Goal: Task Accomplishment & Management: Use online tool/utility

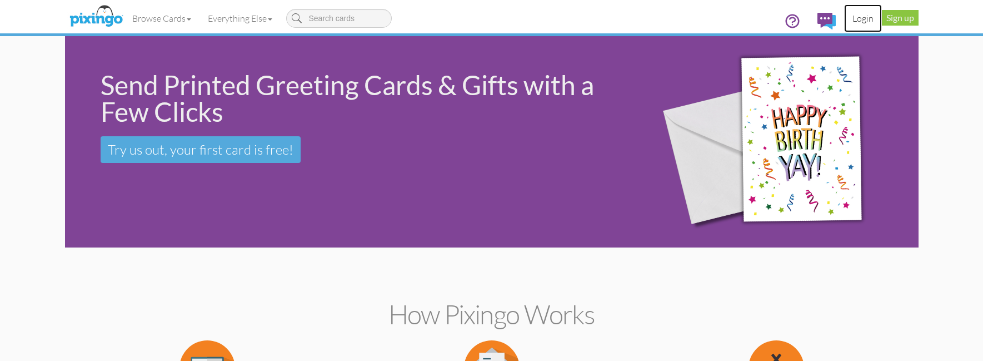
click at [871, 17] on link "Login" at bounding box center [863, 18] width 38 height 28
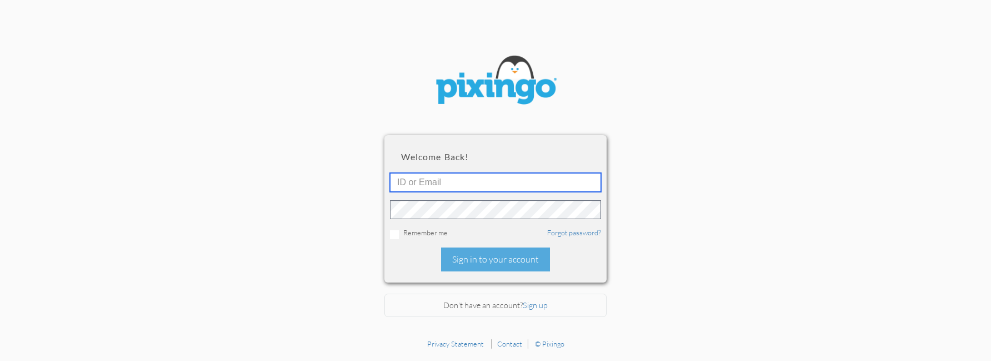
type input "[EMAIL_ADDRESS][DOMAIN_NAME]"
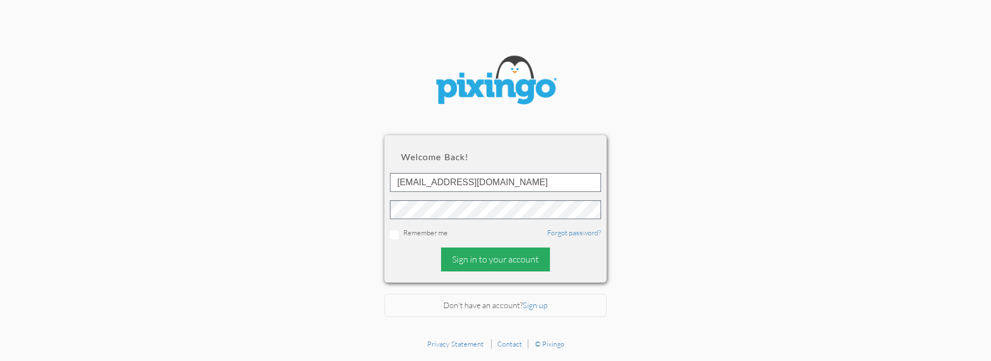
click at [459, 257] on div "Sign in to your account" at bounding box center [495, 259] width 109 height 24
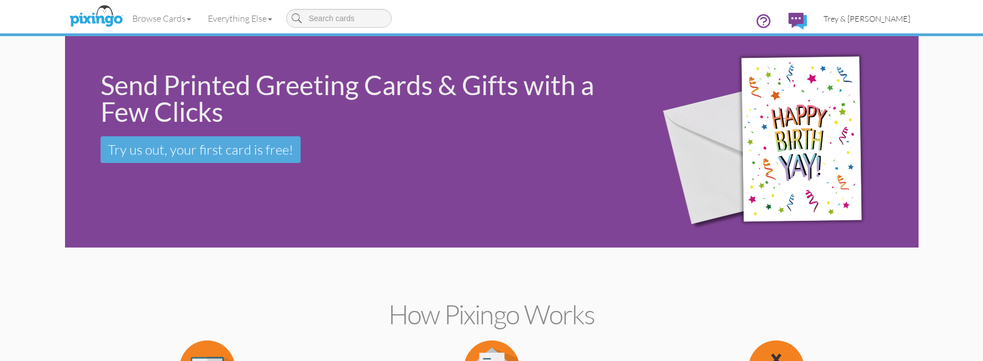
click at [857, 18] on span "Trey & [PERSON_NAME]" at bounding box center [866, 18] width 87 height 9
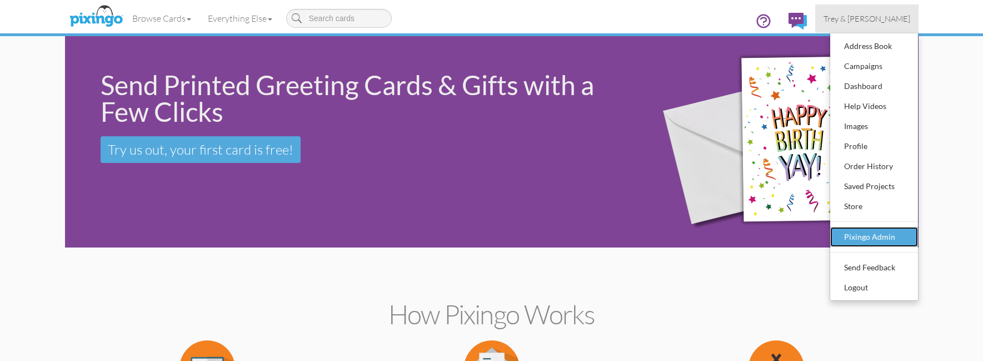
click at [861, 234] on div "Pixingo Admin" at bounding box center [874, 236] width 66 height 17
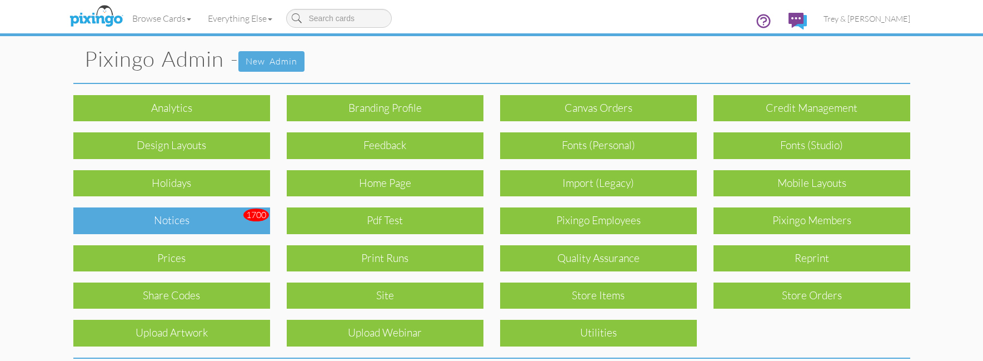
click at [137, 217] on div "Notices" at bounding box center [171, 220] width 197 height 26
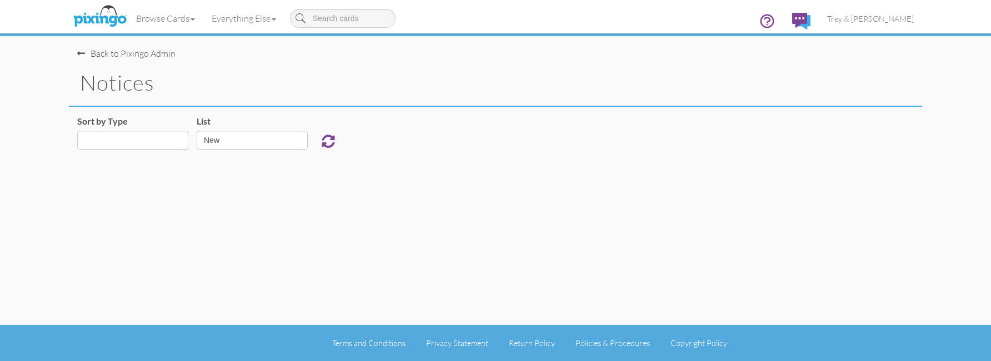
select select "object:919"
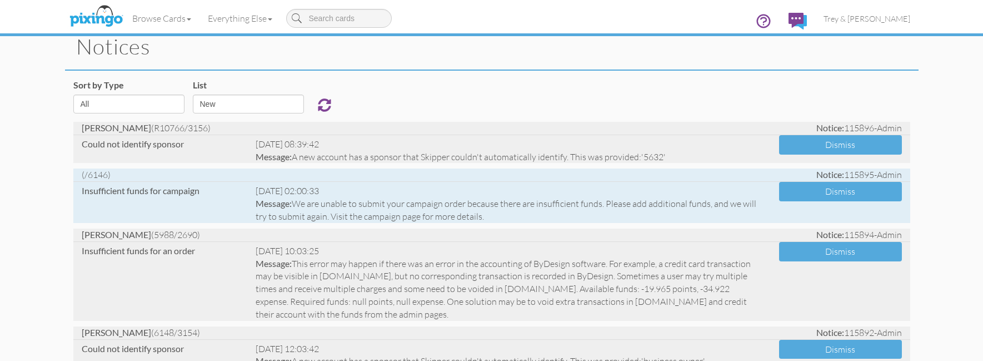
scroll to position [56, 0]
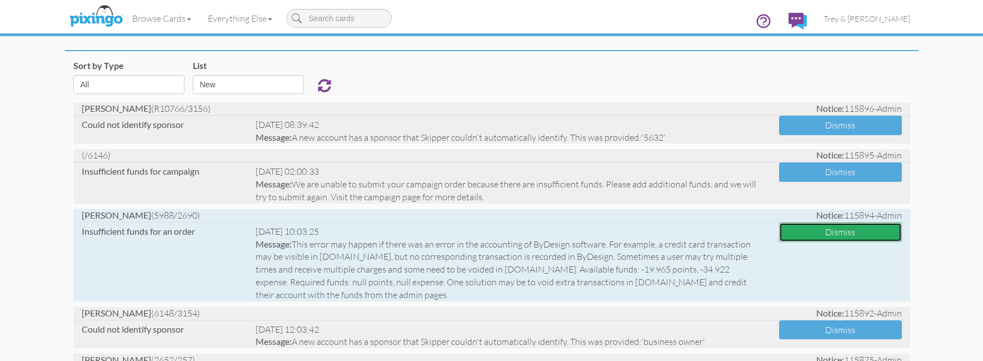
click at [789, 232] on button "Dismiss" at bounding box center [840, 231] width 123 height 19
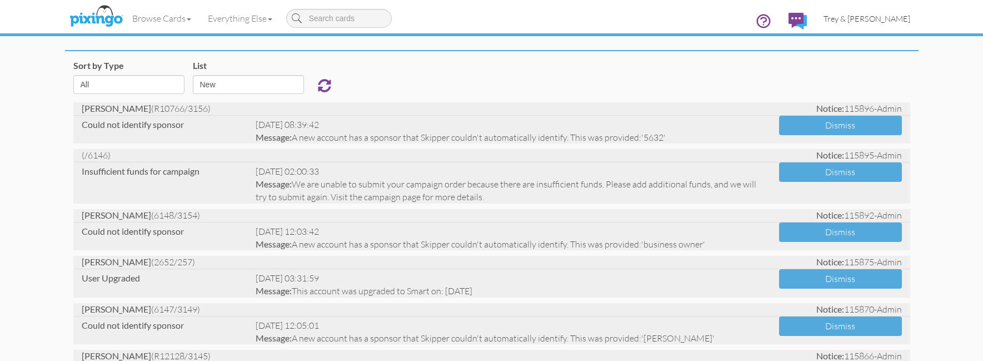
click at [889, 14] on span "Trey & [PERSON_NAME]" at bounding box center [866, 18] width 87 height 9
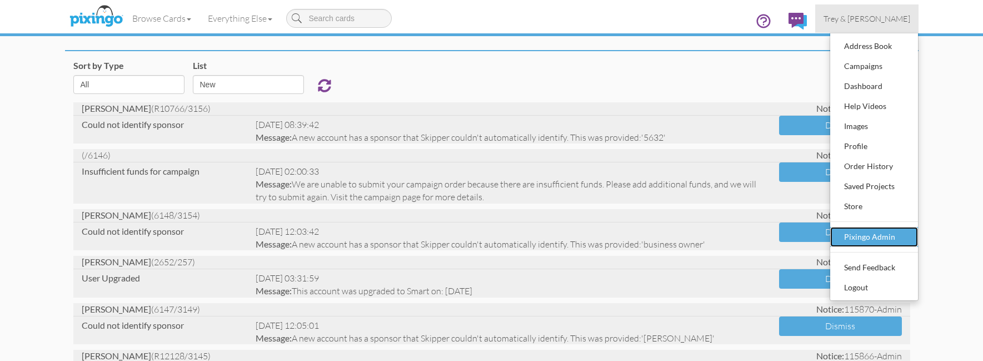
click at [878, 231] on div "Pixingo Admin" at bounding box center [874, 236] width 66 height 17
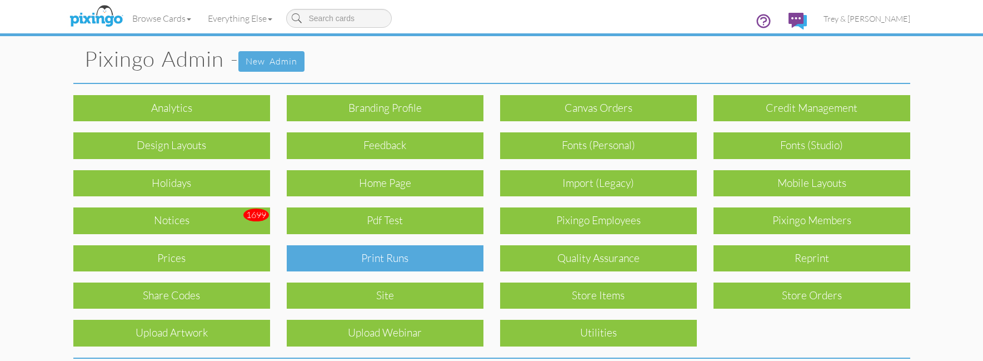
click at [409, 256] on div "Print Runs" at bounding box center [385, 258] width 197 height 26
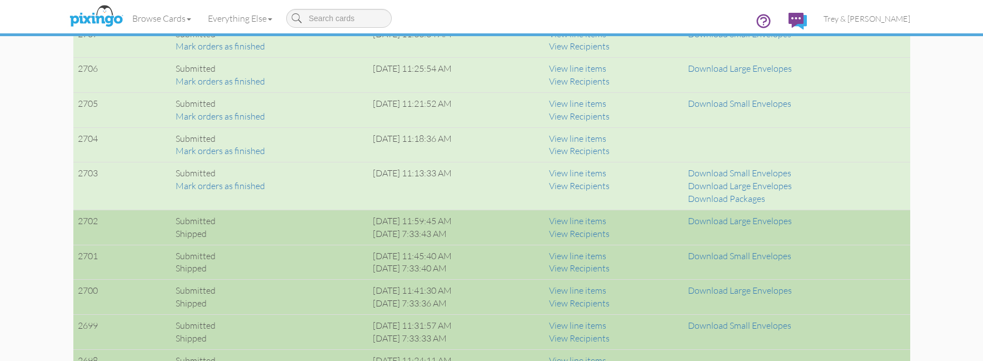
scroll to position [889, 0]
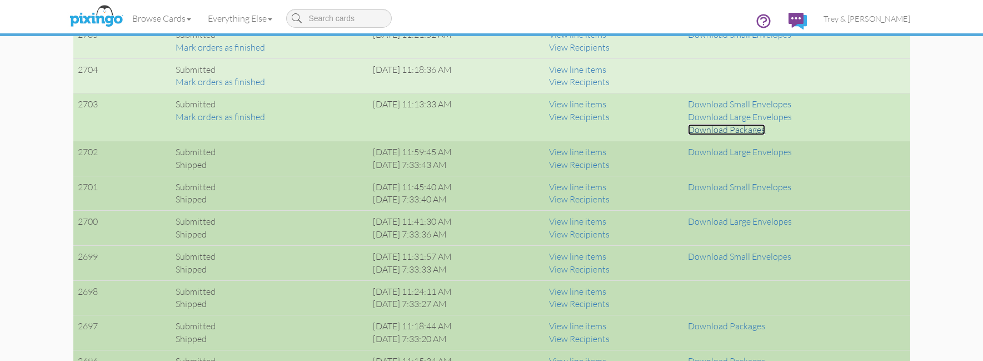
click at [736, 129] on link "Download Packages" at bounding box center [726, 129] width 77 height 11
